Goal: Task Accomplishment & Management: Use online tool/utility

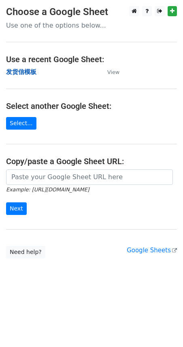
click at [27, 70] on strong "发货信模板" at bounding box center [21, 71] width 30 height 7
click at [26, 72] on strong "发货信模板" at bounding box center [21, 71] width 30 height 7
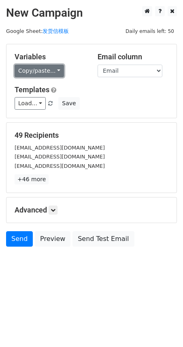
click at [28, 70] on link "Copy/paste..." at bounding box center [40, 71] width 50 height 13
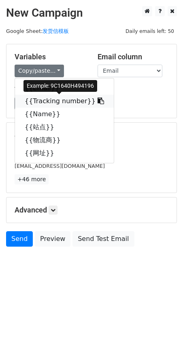
click at [34, 101] on link "{{Tracking number}}" at bounding box center [64, 101] width 99 height 13
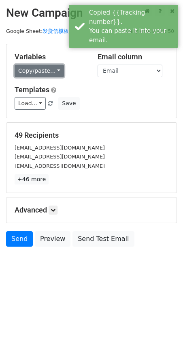
click at [45, 67] on link "Copy/paste..." at bounding box center [40, 71] width 50 height 13
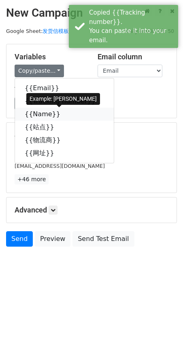
click at [37, 115] on link "{{Name}}" at bounding box center [64, 114] width 99 height 13
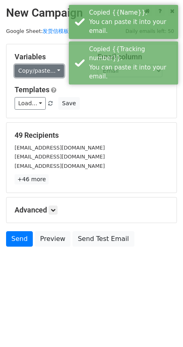
click at [32, 69] on link "Copy/paste..." at bounding box center [40, 71] width 50 height 13
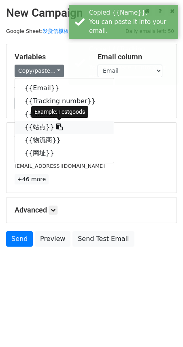
click at [38, 128] on link "{{站点}}" at bounding box center [64, 127] width 99 height 13
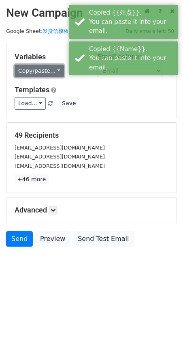
click at [42, 68] on link "Copy/paste..." at bounding box center [40, 71] width 50 height 13
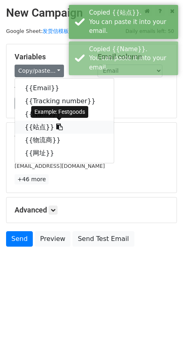
click at [43, 128] on link "{{站点}}" at bounding box center [64, 127] width 99 height 13
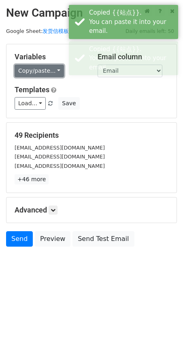
click at [40, 74] on link "Copy/paste..." at bounding box center [40, 71] width 50 height 13
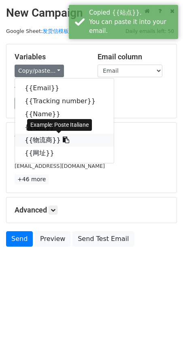
click at [34, 143] on link "{{物流商}}" at bounding box center [64, 140] width 99 height 13
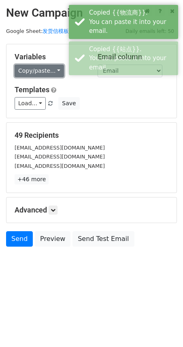
click at [33, 69] on link "Copy/paste..." at bounding box center [40, 71] width 50 height 13
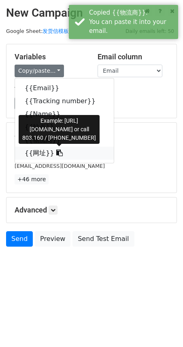
click at [33, 151] on link "{{网址}}" at bounding box center [64, 153] width 99 height 13
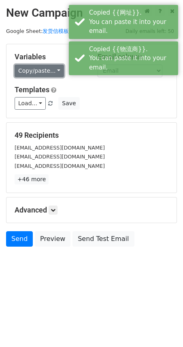
drag, startPoint x: 34, startPoint y: 86, endPoint x: 38, endPoint y: 70, distance: 15.8
click at [38, 70] on link "Copy/paste..." at bounding box center [40, 71] width 50 height 13
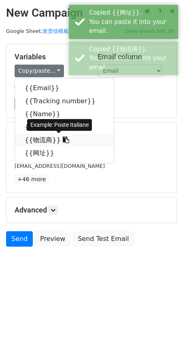
click at [41, 141] on link "{{物流商}}" at bounding box center [64, 140] width 99 height 13
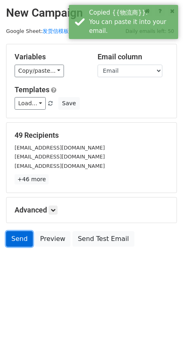
click at [18, 237] on link "Send" at bounding box center [19, 238] width 27 height 15
